Goal: Information Seeking & Learning: Find specific fact

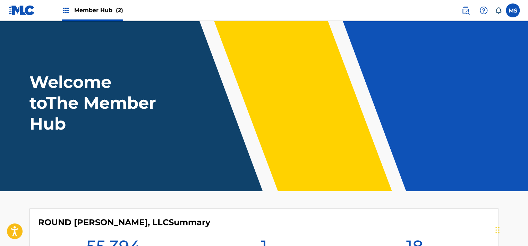
click at [28, 9] on img at bounding box center [21, 10] width 27 height 10
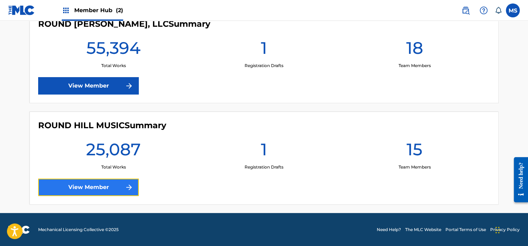
click at [87, 179] on link "View Member" at bounding box center [88, 186] width 101 height 17
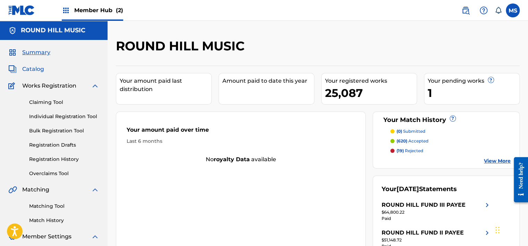
click at [34, 70] on span "Catalog" at bounding box center [33, 69] width 22 height 8
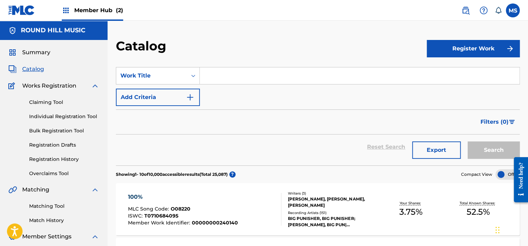
click at [211, 76] on input "Search Form" at bounding box center [360, 75] width 320 height 17
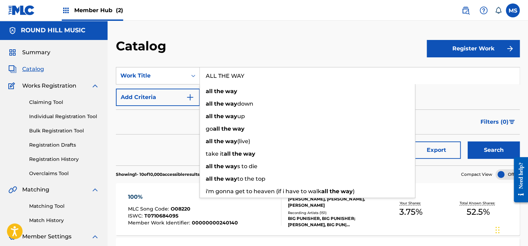
type input "ALL THE WAY"
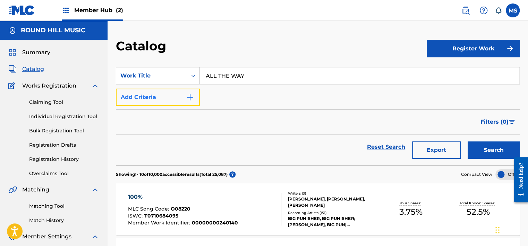
click at [136, 102] on button "Add Criteria" at bounding box center [158, 97] width 84 height 17
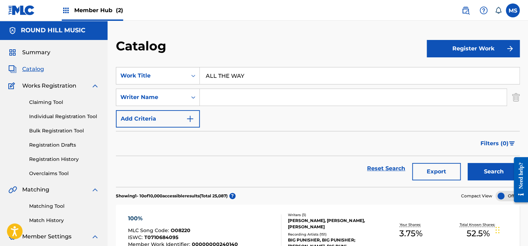
click at [224, 100] on input "Search Form" at bounding box center [353, 97] width 307 height 17
type input "[PERSON_NAME]"
click at [468, 163] on button "Search" at bounding box center [494, 171] width 52 height 17
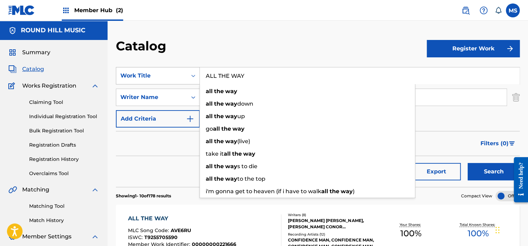
drag, startPoint x: 268, startPoint y: 78, endPoint x: 167, endPoint y: 77, distance: 100.3
click at [167, 77] on div "SearchWithCriteria19712bb8-5efb-42fd-9146-89068ab06b62 Work Title ALL THE WAY a…" at bounding box center [318, 75] width 404 height 17
type input "4"
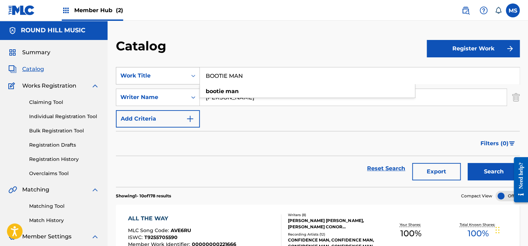
type input "BOOTIE MAN"
click at [468, 163] on button "Search" at bounding box center [494, 171] width 52 height 17
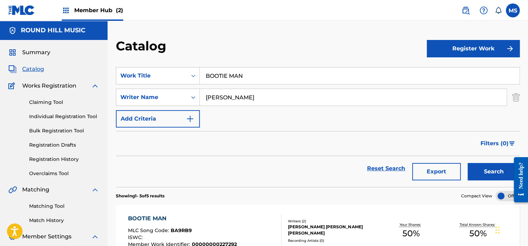
scroll to position [91, 0]
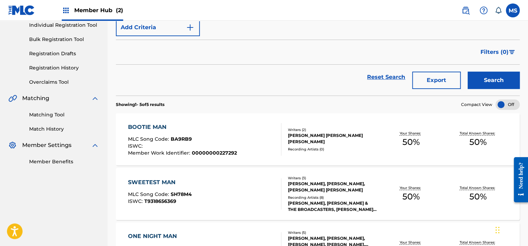
click at [210, 133] on div "BOOTIE MAN MLC Song Code : BA9RB9 ISWC : Member Work Identifier : 00000000227292" at bounding box center [182, 139] width 109 height 33
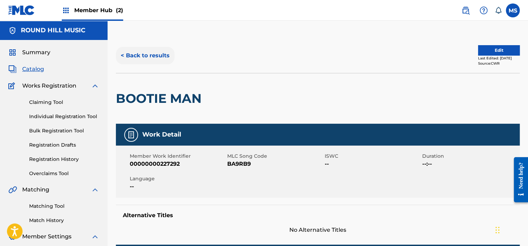
click at [129, 56] on button "< Back to results" at bounding box center [145, 55] width 59 height 17
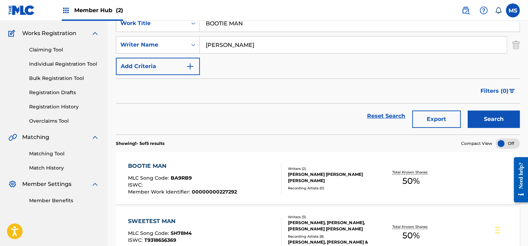
scroll to position [91, 0]
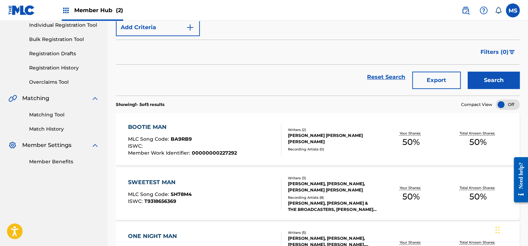
click at [217, 35] on div "SearchWithCriteria19712bb8-5efb-42fd-9146-89068ab06b62 Work Title BOOTIE MAN Se…" at bounding box center [318, 6] width 404 height 60
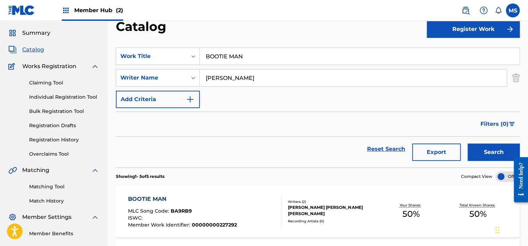
scroll to position [9, 0]
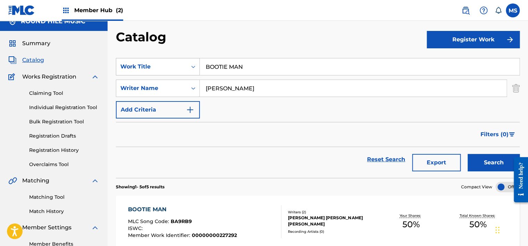
drag, startPoint x: 256, startPoint y: 67, endPoint x: 165, endPoint y: 68, distance: 90.3
click at [165, 69] on div "SearchWithCriteria19712bb8-5efb-42fd-9146-89068ab06b62 Work Title BOOTIE MAN" at bounding box center [318, 66] width 404 height 17
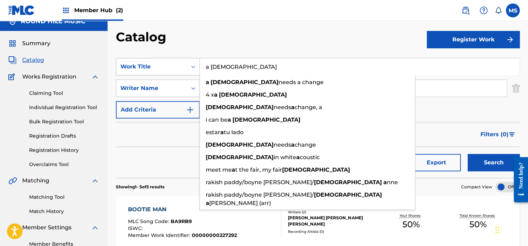
type input "a [DEMOGRAPHIC_DATA]"
click at [468, 154] on button "Search" at bounding box center [494, 162] width 52 height 17
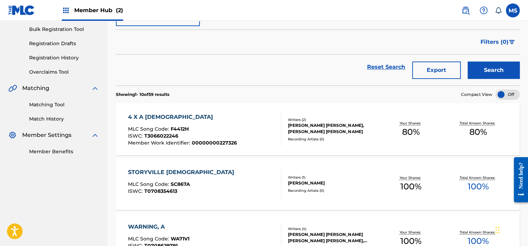
scroll to position [103, 0]
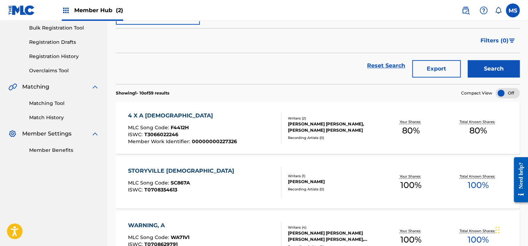
click at [223, 119] on div "4 X A [DEMOGRAPHIC_DATA]" at bounding box center [182, 115] width 109 height 8
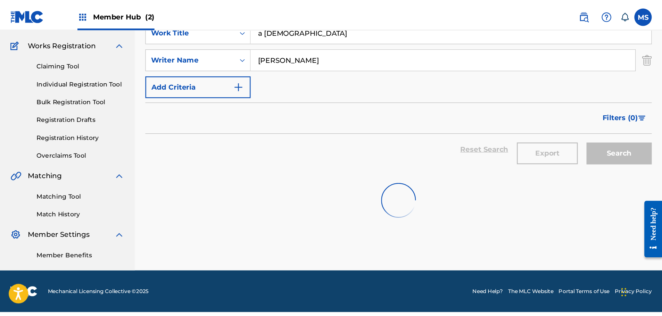
scroll to position [103, 0]
